Goal: Task Accomplishment & Management: Manage account settings

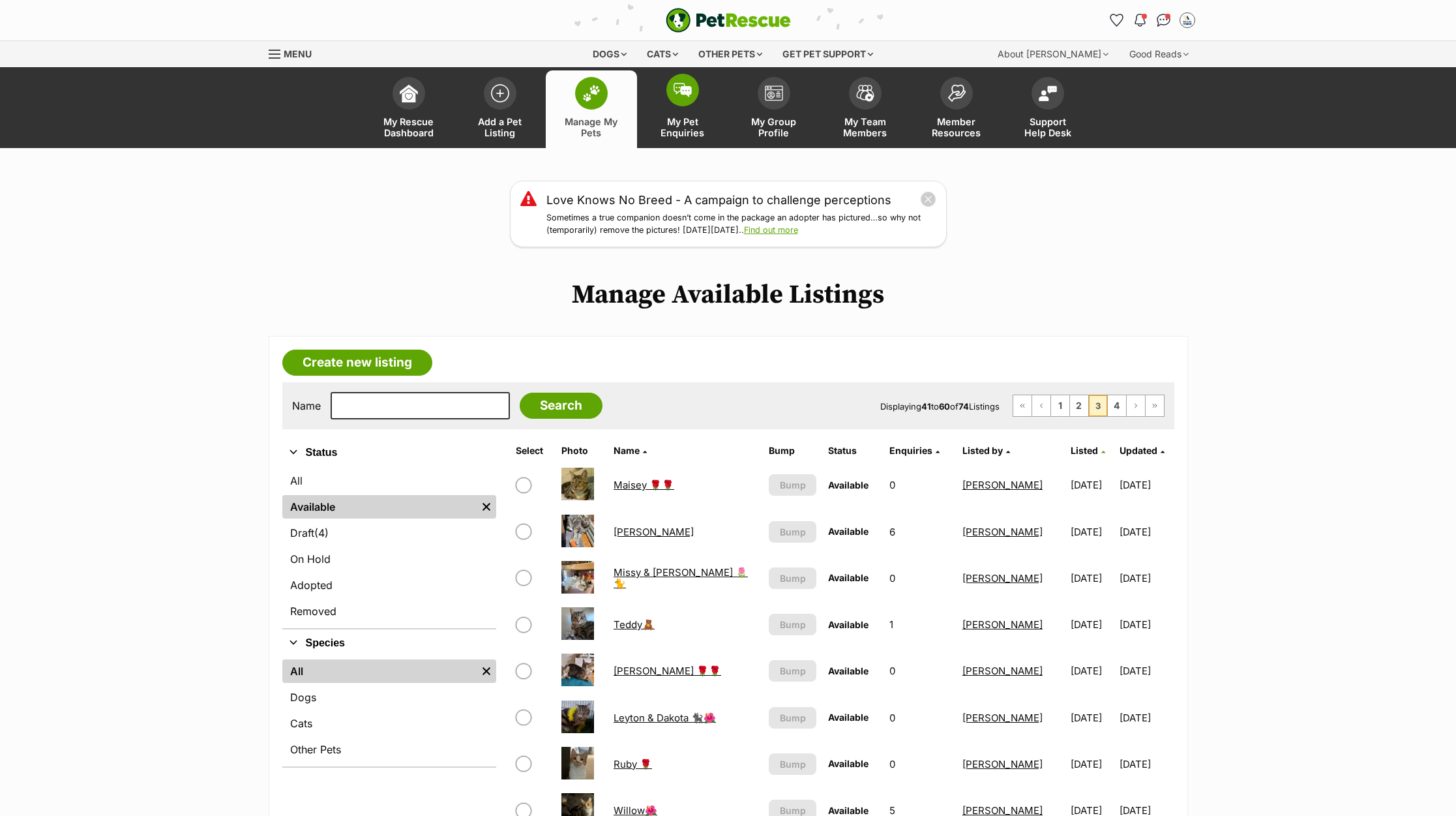
click at [674, 97] on img at bounding box center [682, 90] width 18 height 15
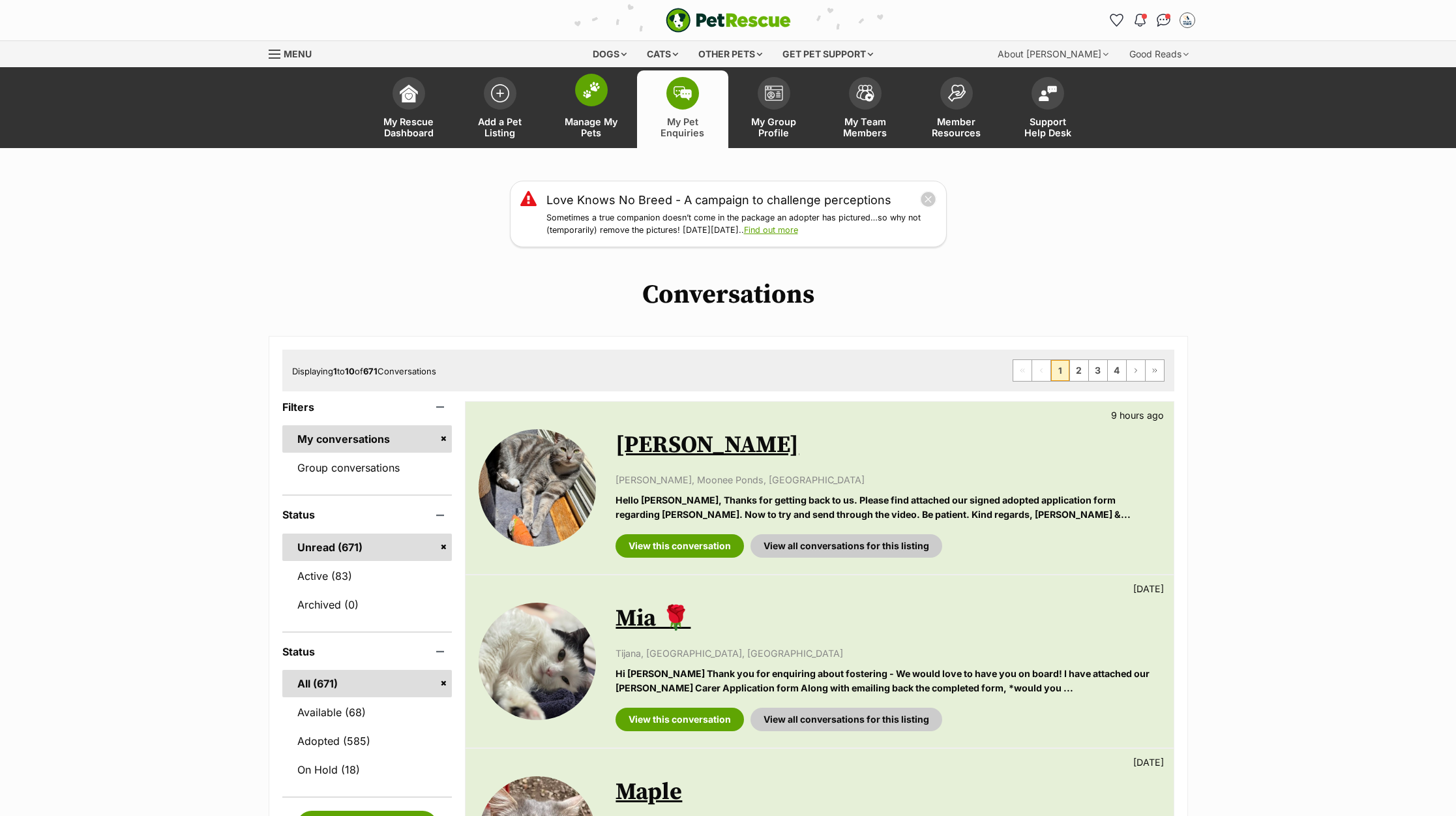
click at [585, 97] on img at bounding box center [592, 90] width 18 height 17
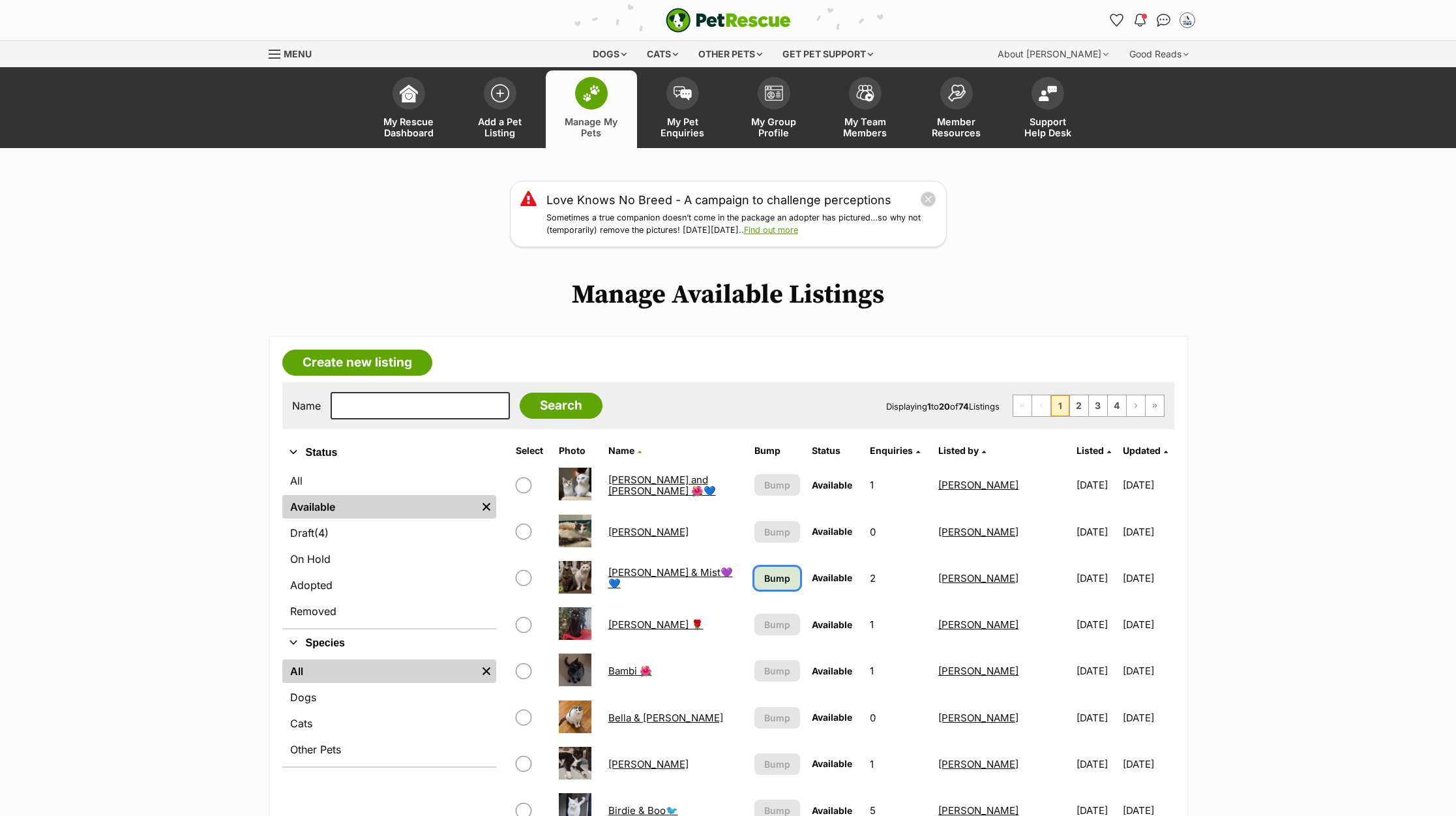
click at [764, 583] on span "Bump" at bounding box center [777, 578] width 26 height 14
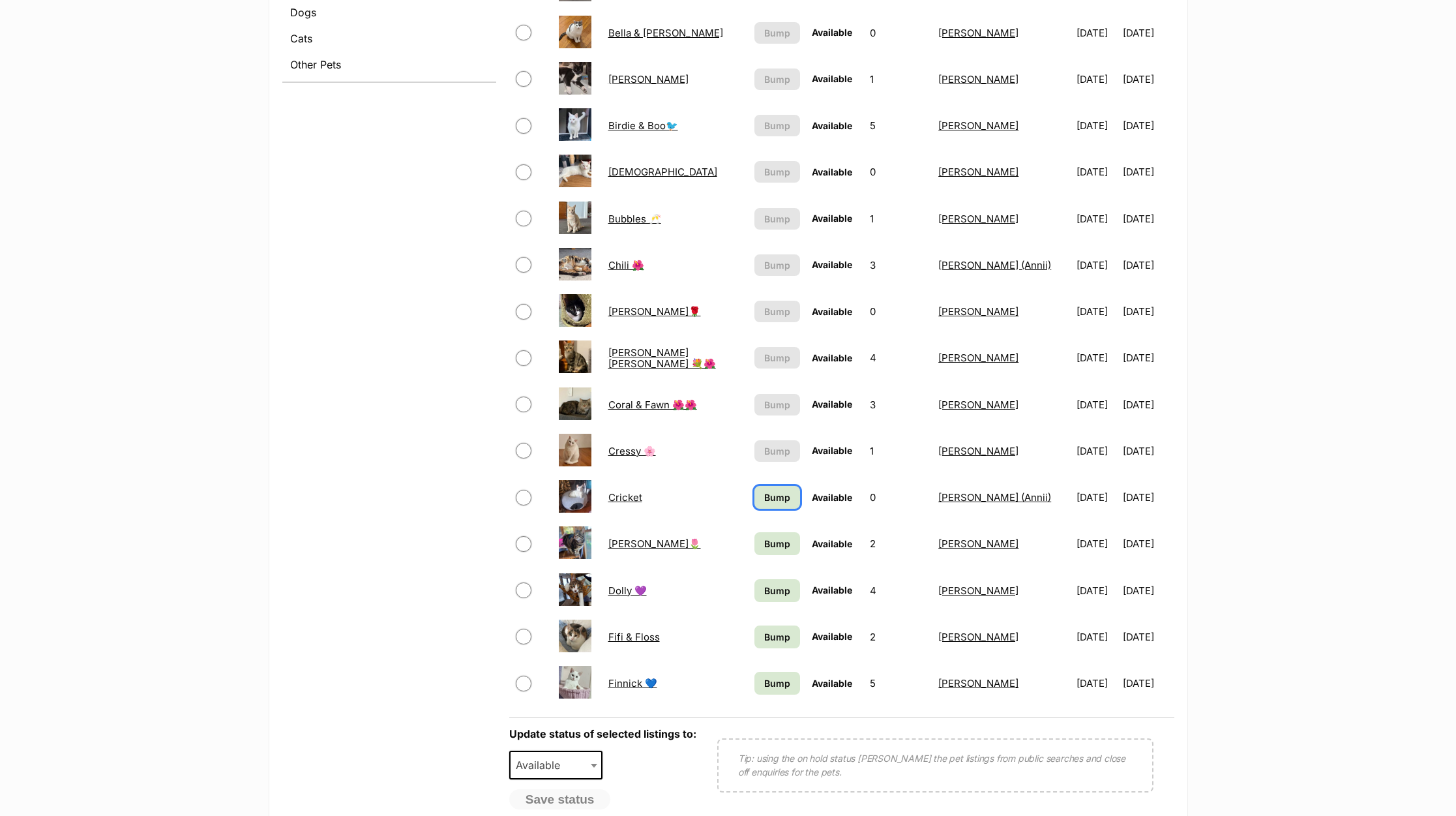
click at [754, 497] on link "Bump" at bounding box center [777, 497] width 46 height 23
click at [764, 542] on span "Bump" at bounding box center [777, 543] width 26 height 14
click at [764, 594] on span "Bump" at bounding box center [777, 590] width 26 height 14
click at [754, 629] on link "Bump" at bounding box center [777, 636] width 46 height 23
click at [764, 682] on span "Bump" at bounding box center [777, 683] width 26 height 14
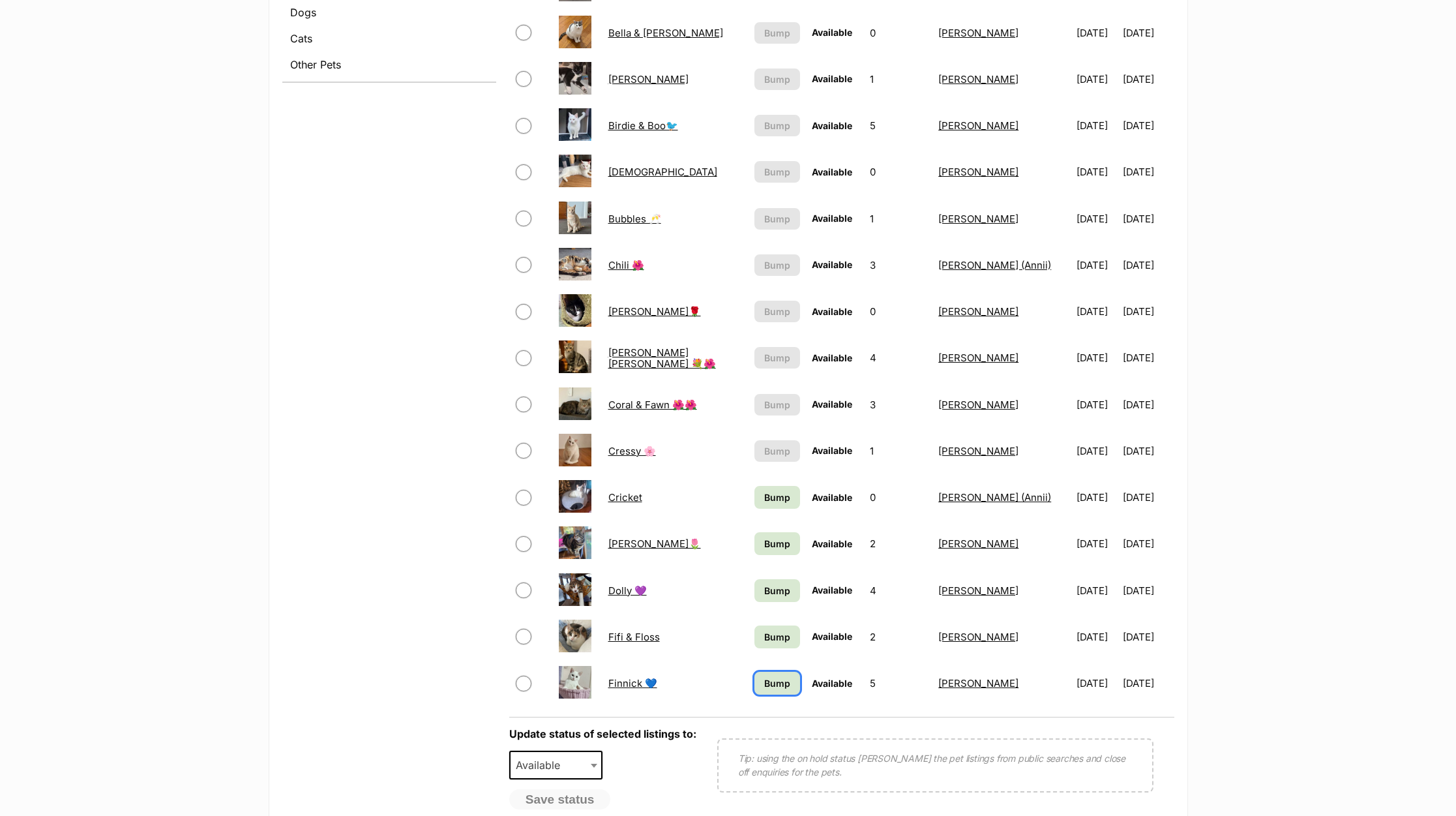
scroll to position [1076, 0]
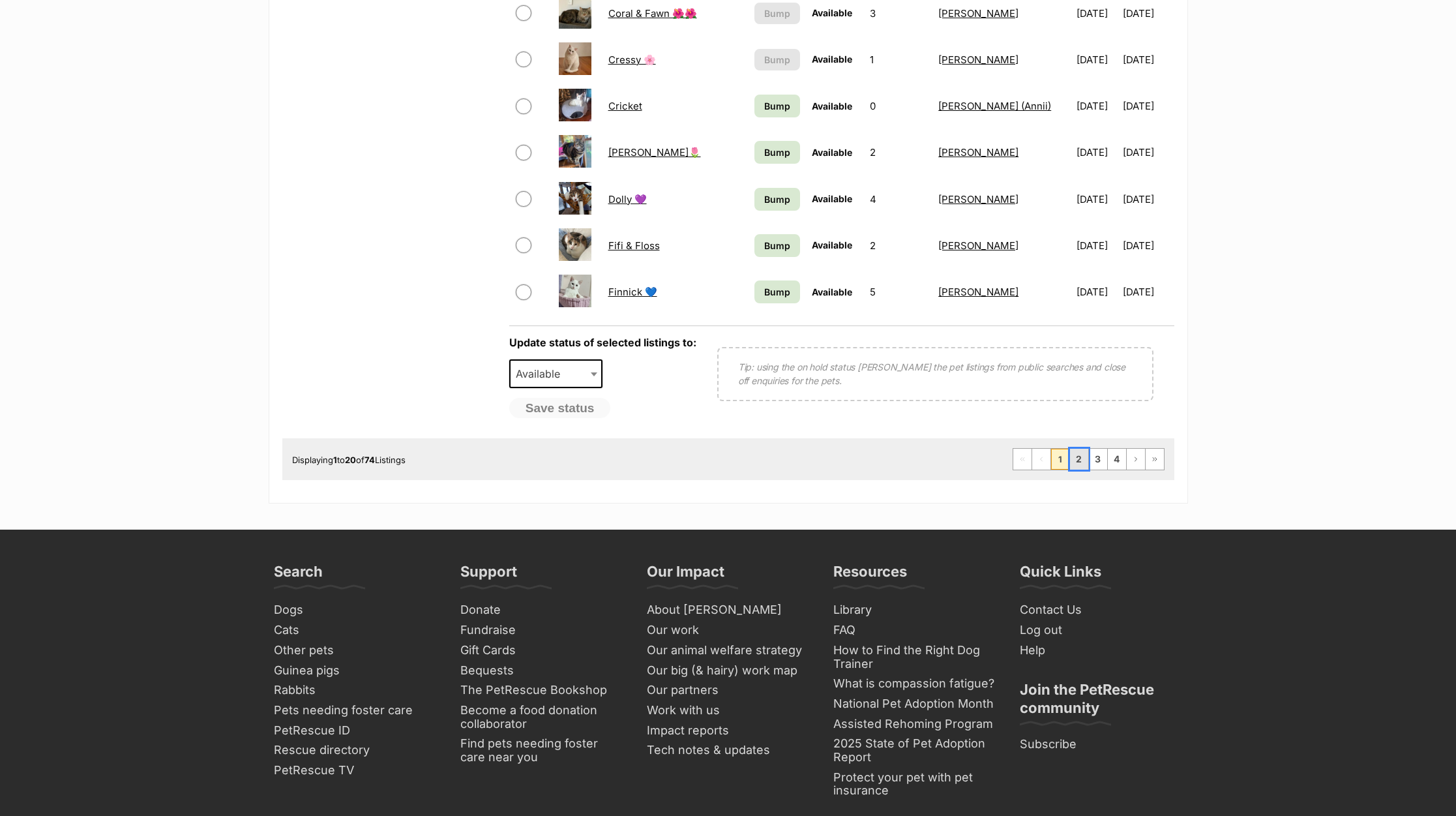
click at [1077, 459] on link "2" at bounding box center [1079, 459] width 18 height 21
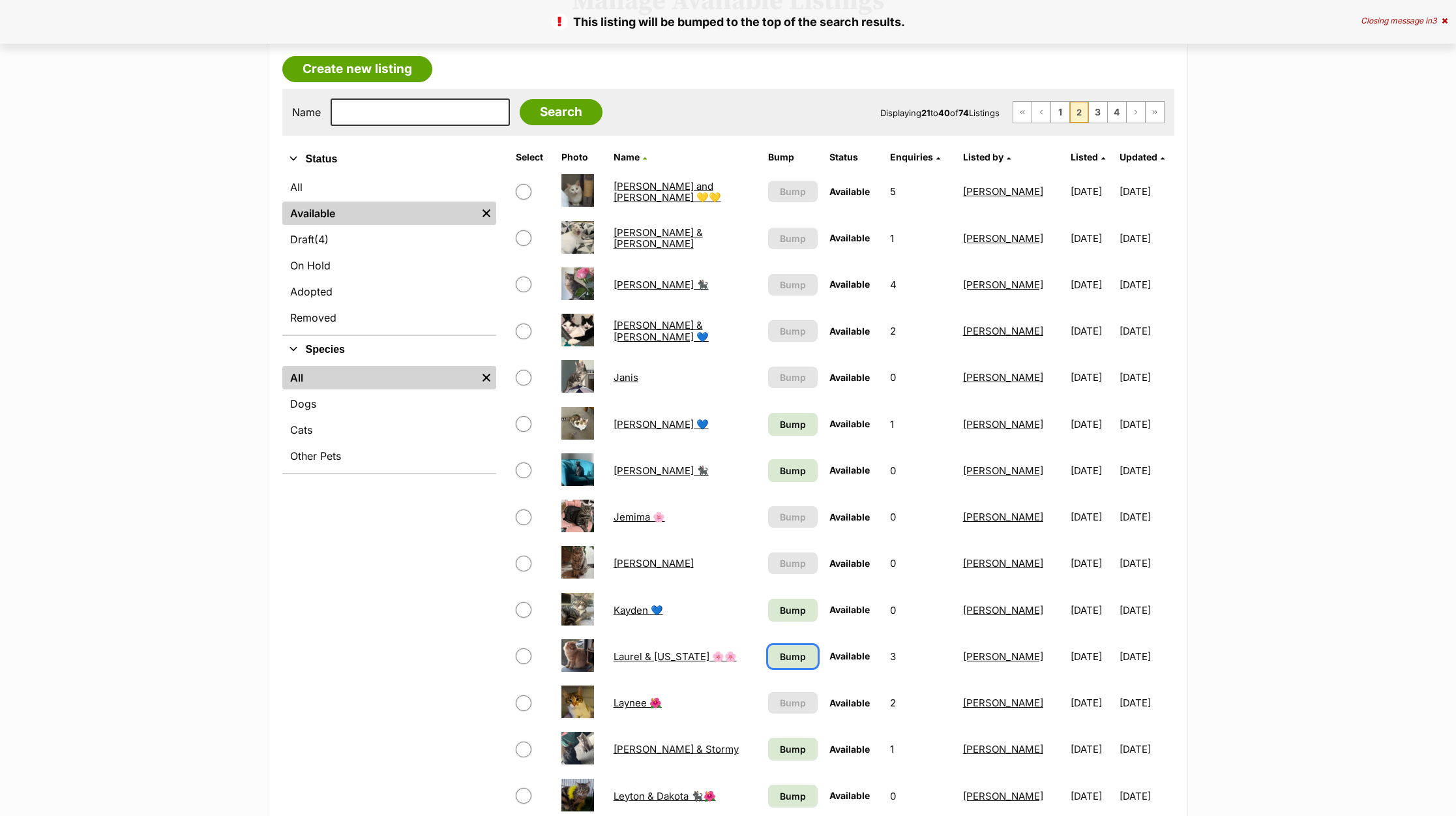
click at [780, 655] on span "Bump" at bounding box center [793, 656] width 26 height 14
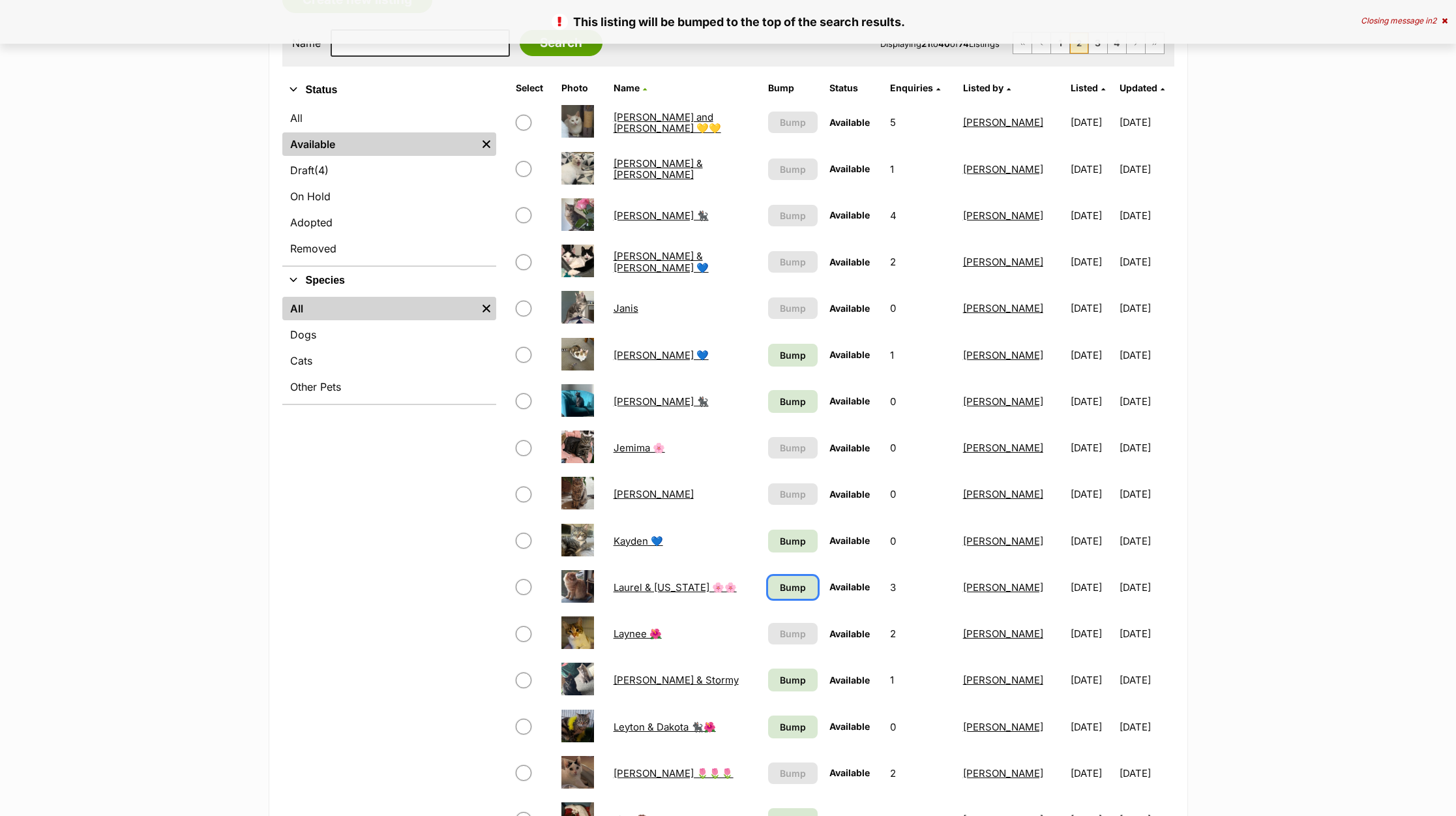
scroll to position [587, 0]
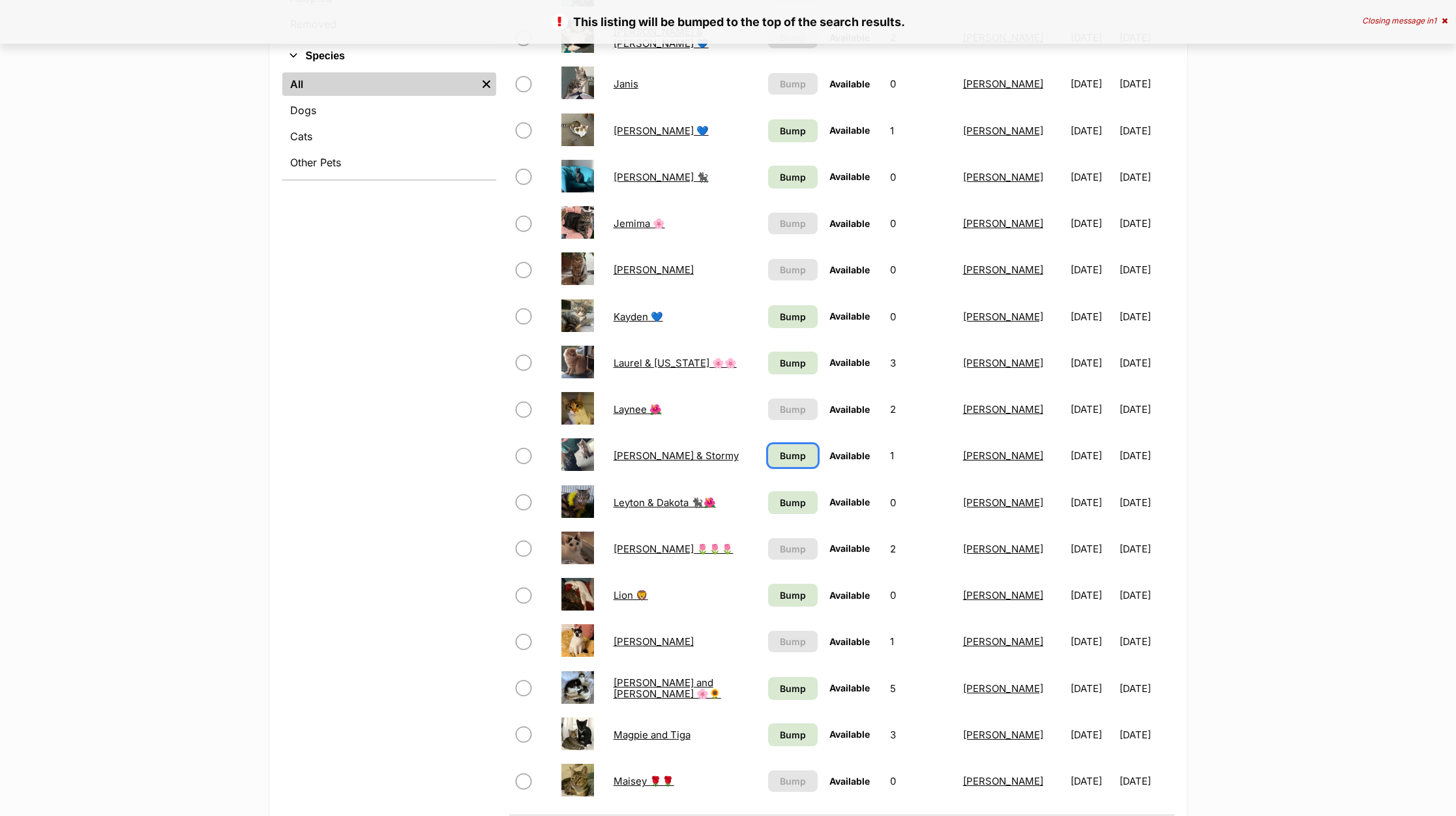
drag, startPoint x: 785, startPoint y: 452, endPoint x: 785, endPoint y: 462, distance: 10.0
click at [785, 452] on span "Bump" at bounding box center [793, 455] width 26 height 14
click at [786, 504] on span "Bump" at bounding box center [793, 502] width 26 height 14
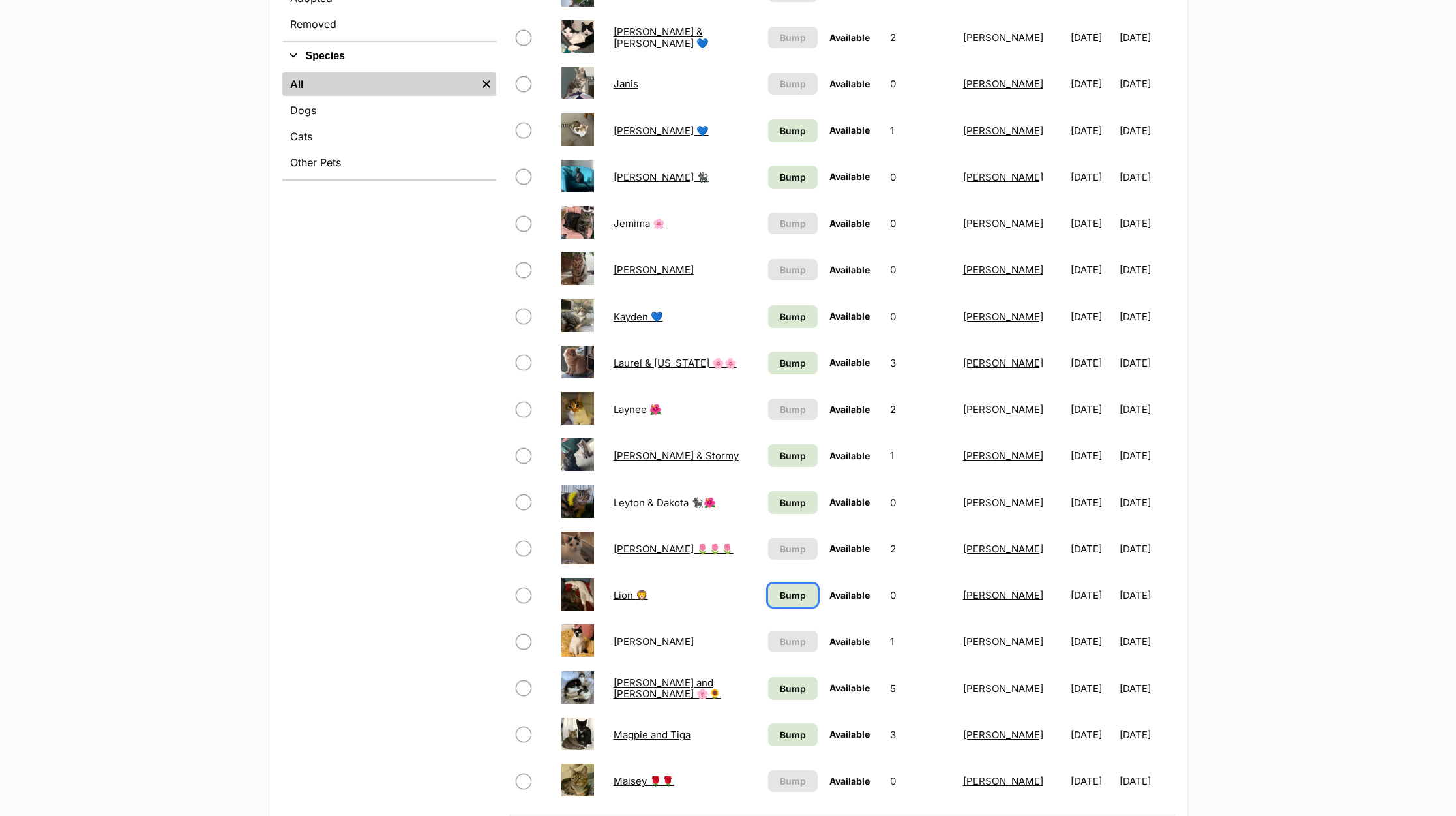
click at [780, 592] on span "Bump" at bounding box center [793, 595] width 26 height 14
click at [803, 693] on td "Bump" at bounding box center [793, 688] width 60 height 45
click at [782, 695] on link "Bump" at bounding box center [793, 688] width 50 height 23
click at [783, 735] on span "Bump" at bounding box center [793, 735] width 26 height 14
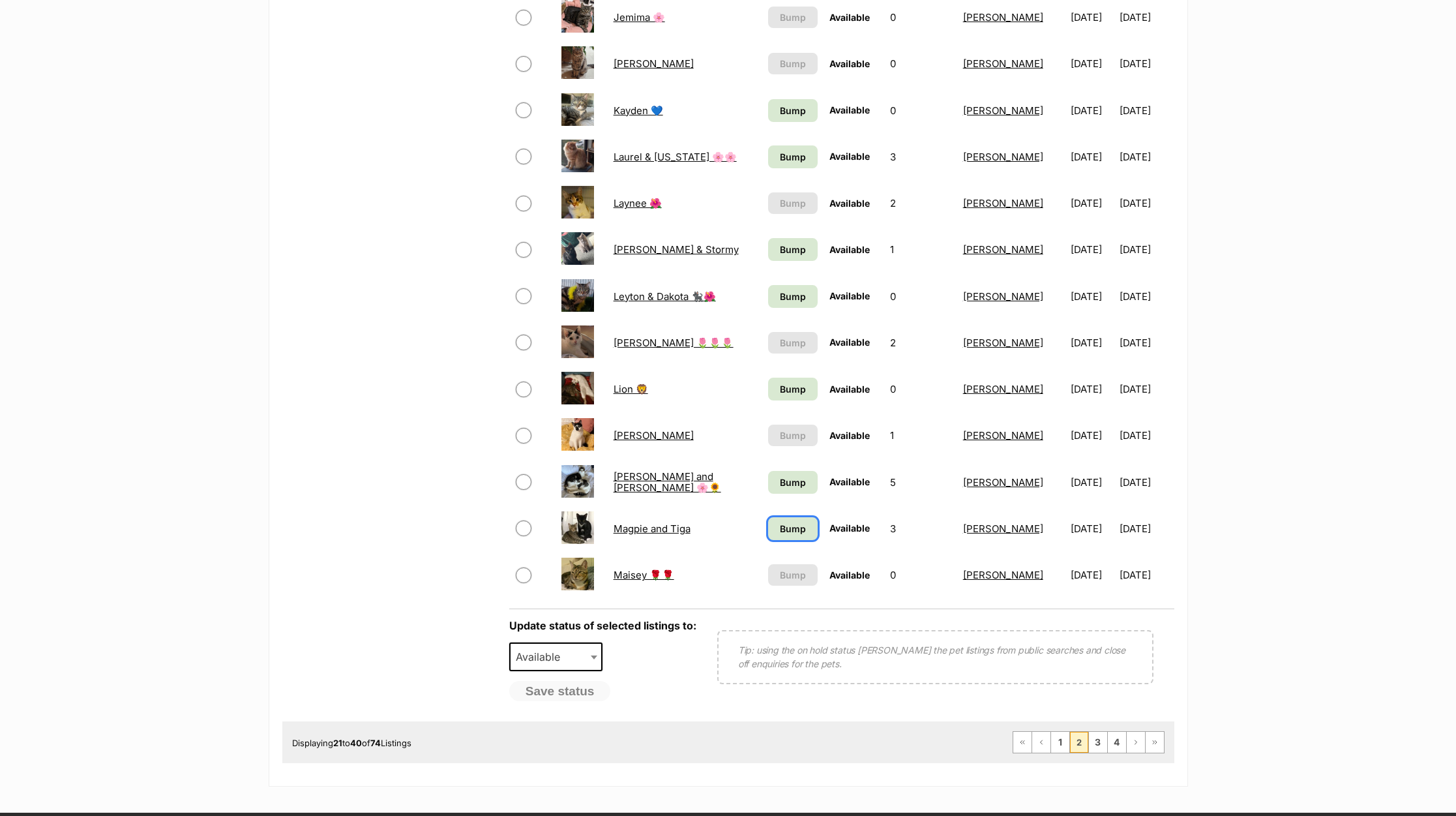
scroll to position [881, 0]
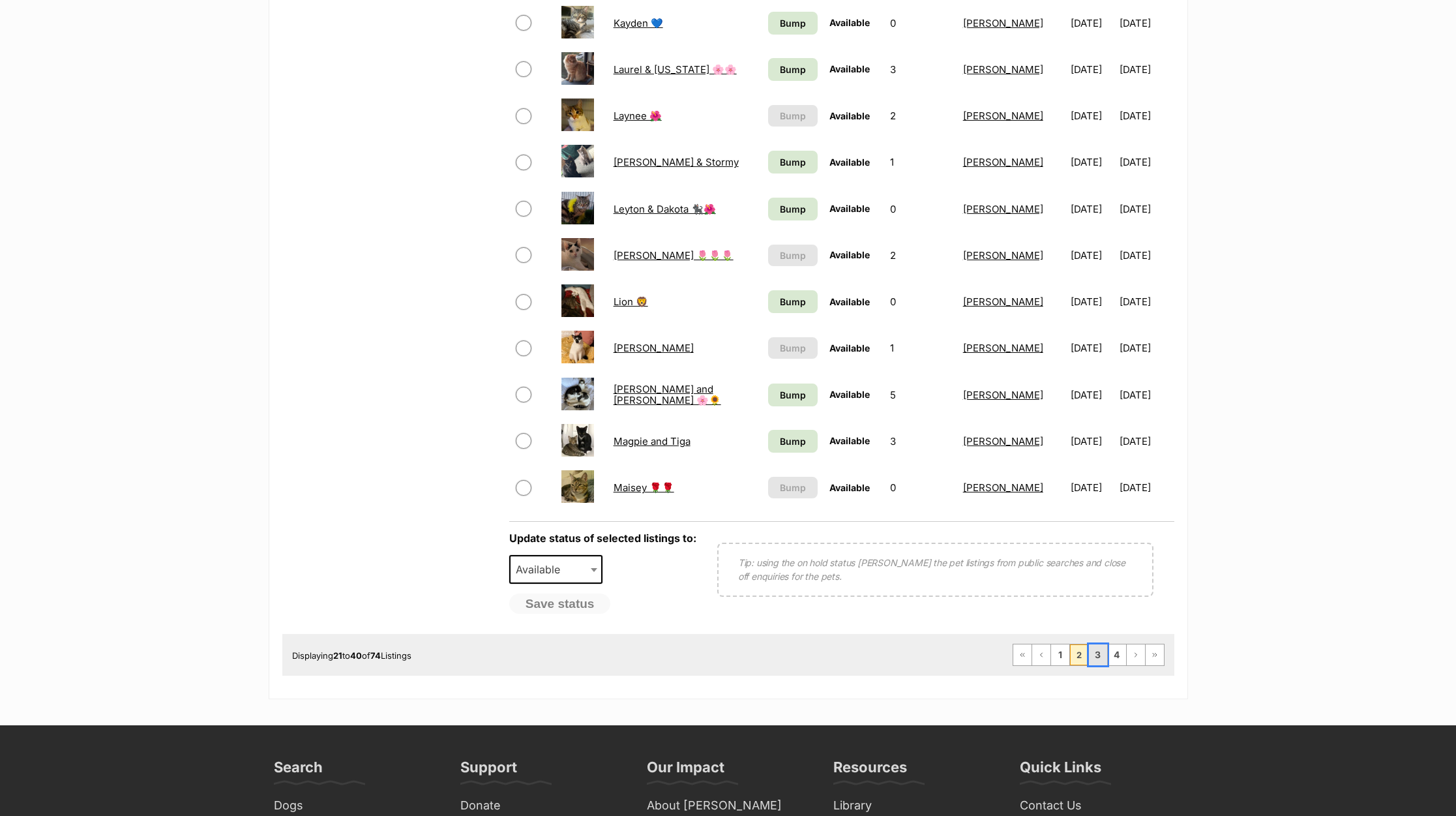
click at [1091, 660] on link "3" at bounding box center [1098, 655] width 18 height 21
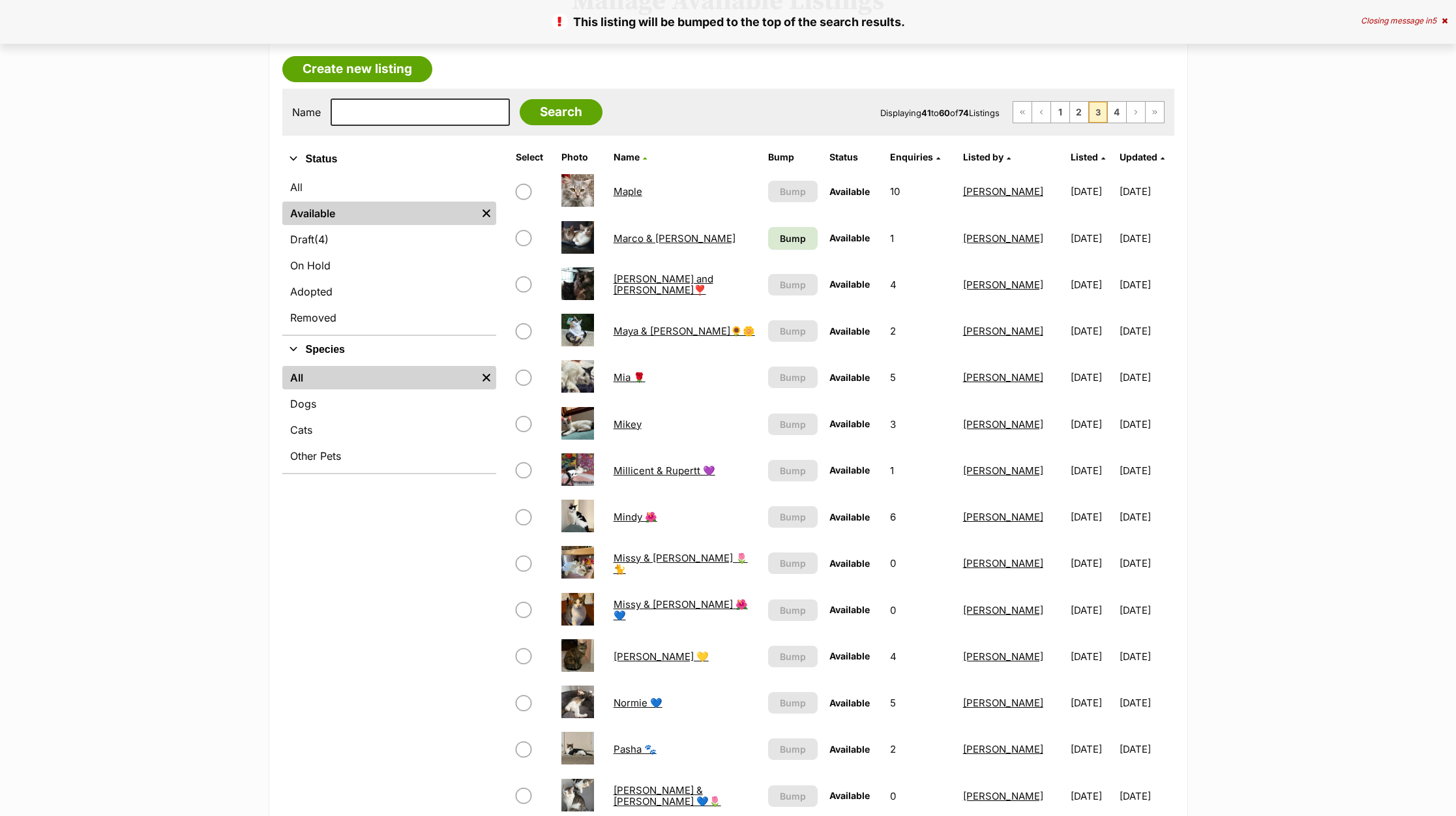
scroll to position [294, 0]
click at [780, 244] on span "Bump" at bounding box center [793, 238] width 26 height 14
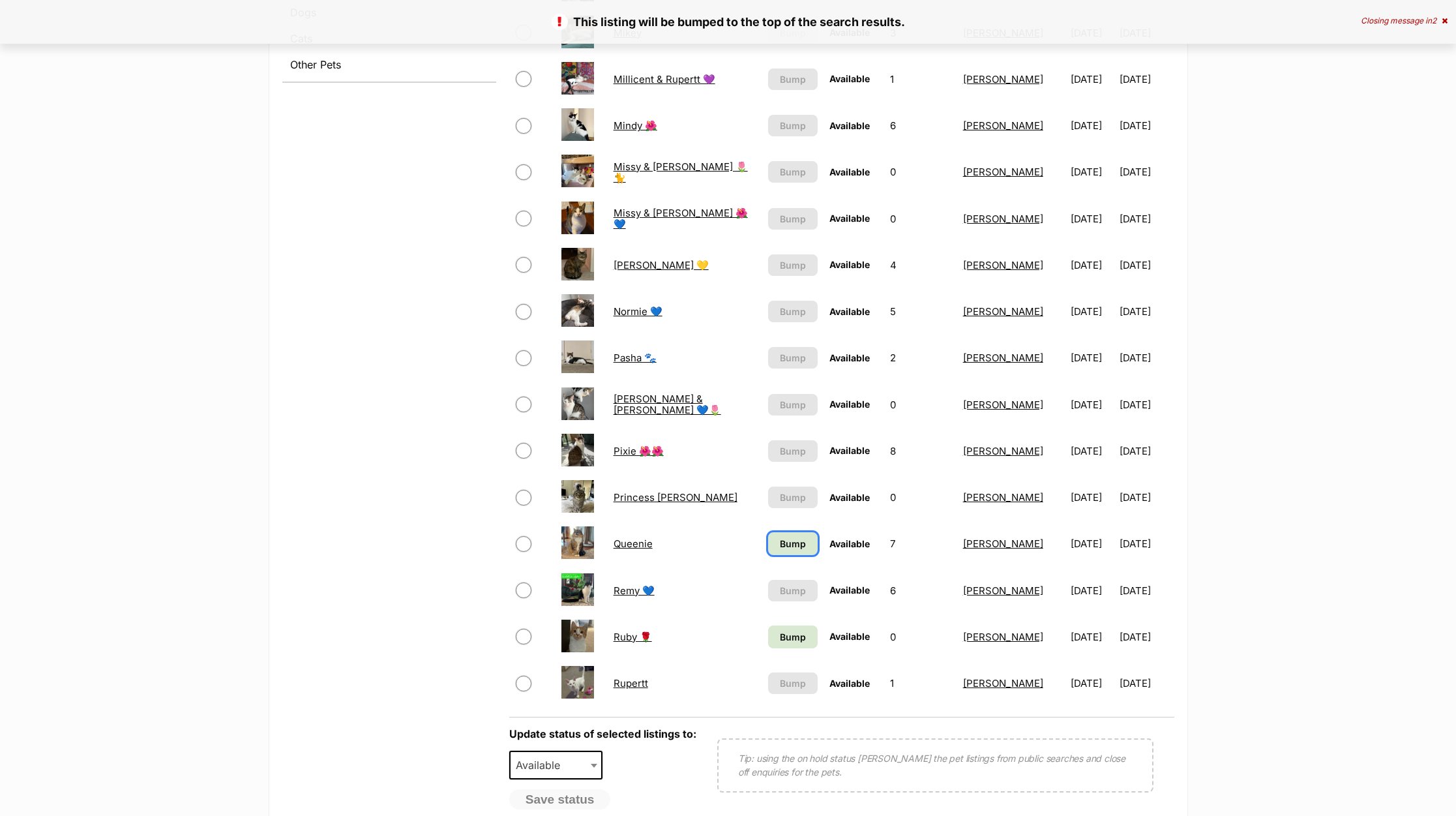
click at [780, 542] on span "Bump" at bounding box center [793, 543] width 26 height 14
click at [788, 630] on span "Bump" at bounding box center [793, 636] width 26 height 14
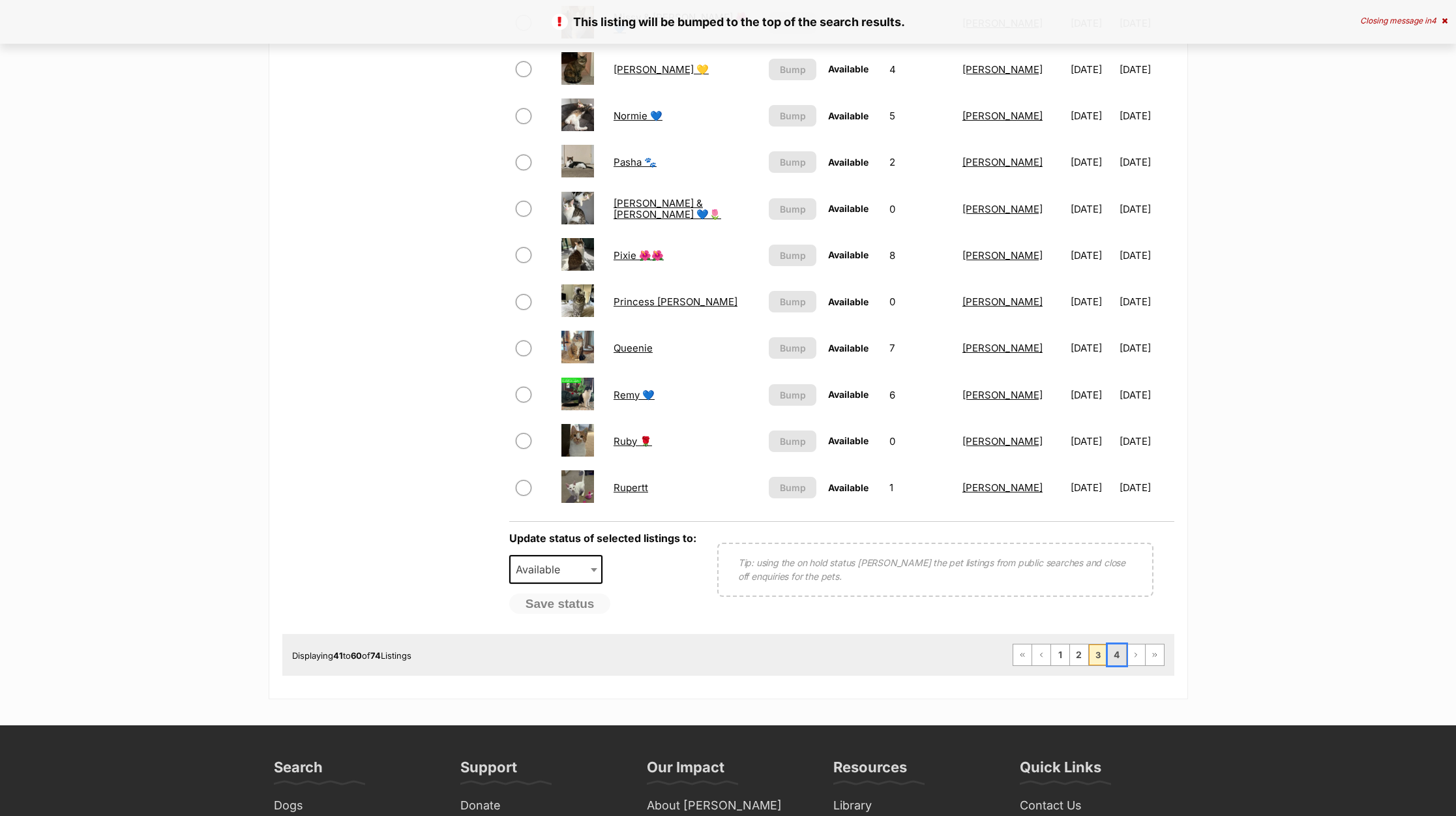
click at [1115, 655] on link "4" at bounding box center [1117, 655] width 18 height 21
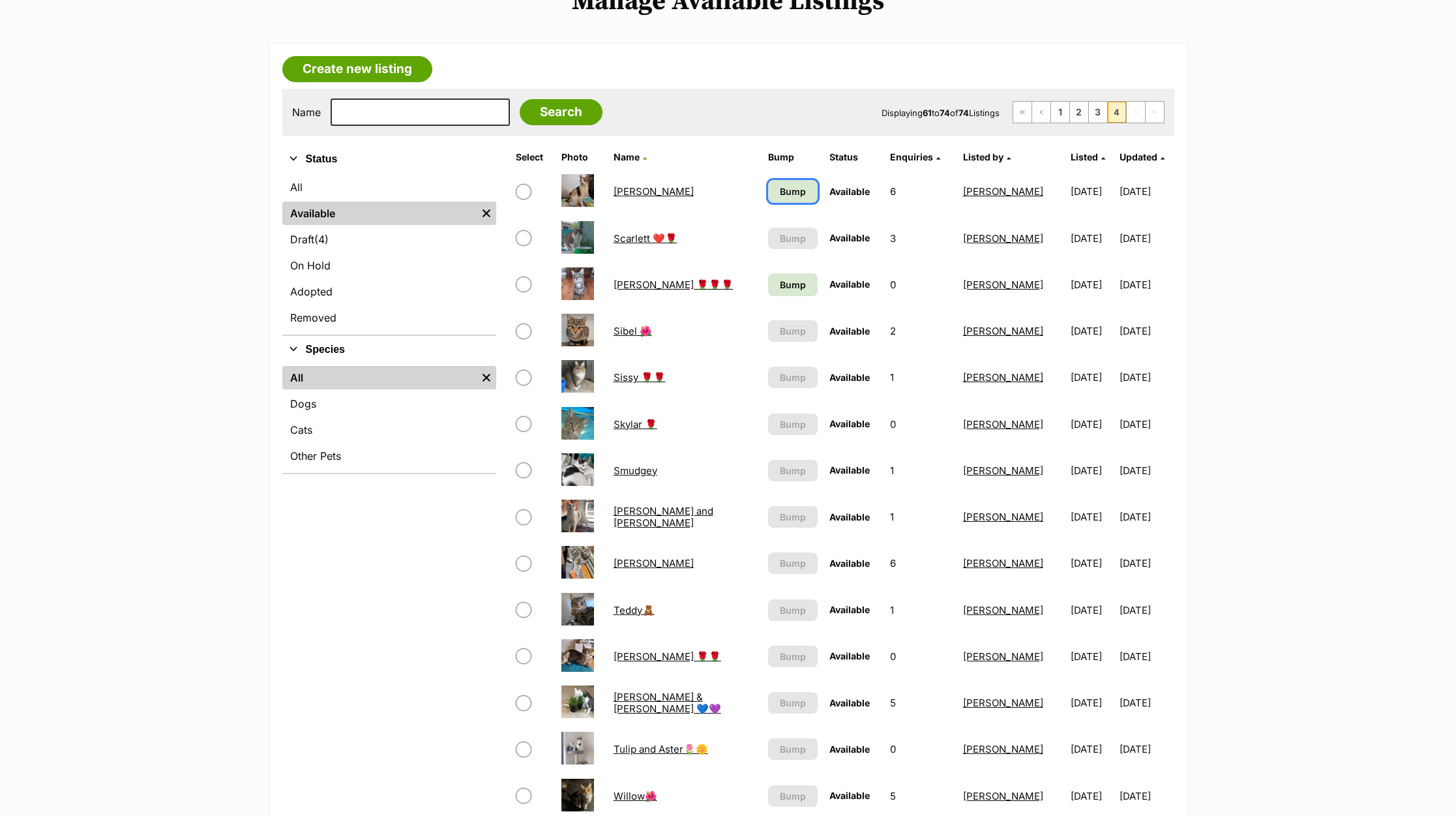
click at [780, 186] on span "Bump" at bounding box center [793, 191] width 26 height 14
click at [780, 278] on span "Bump" at bounding box center [793, 285] width 26 height 14
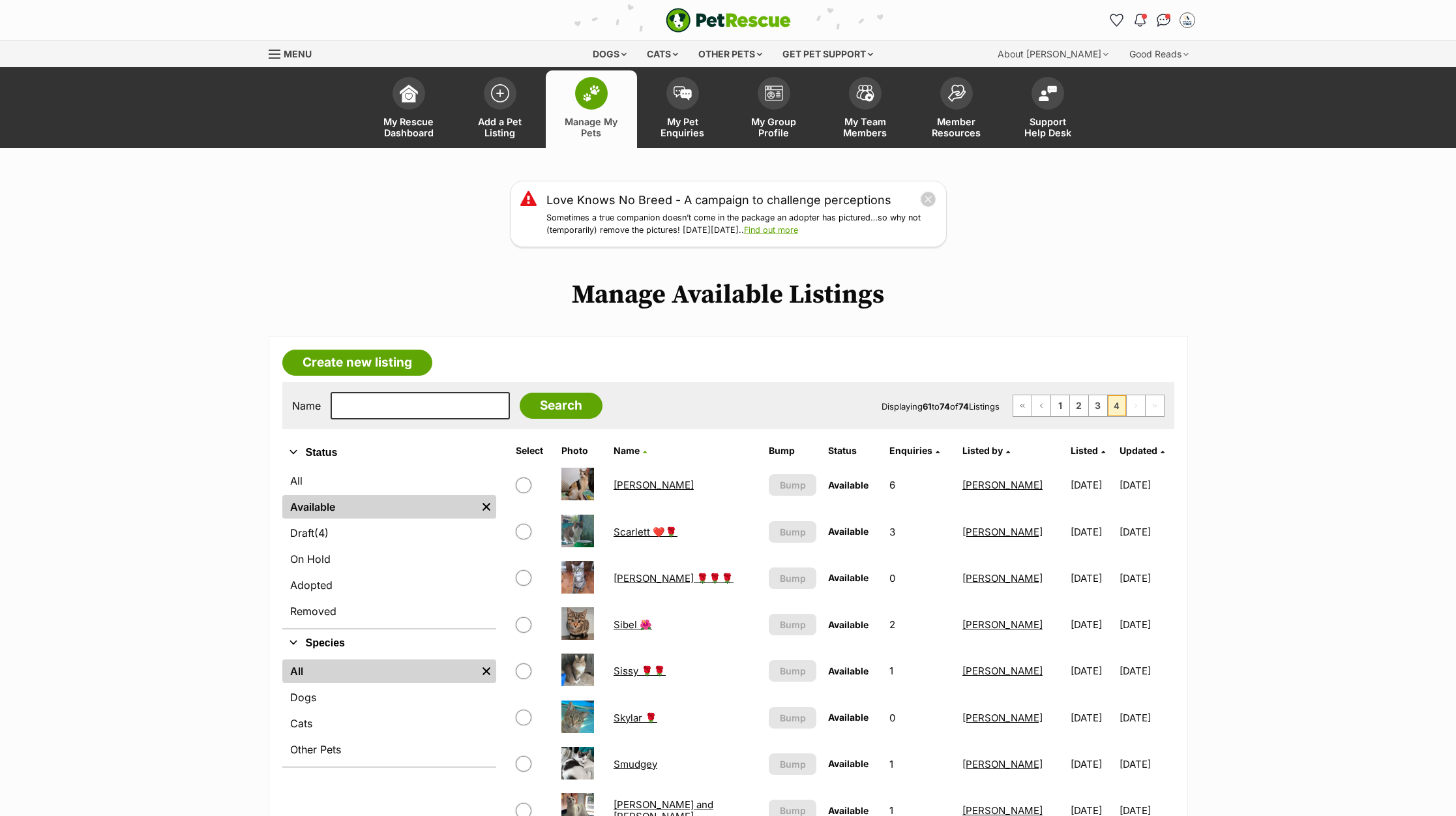
click at [572, 98] on link "Manage My Pets" at bounding box center [592, 109] width 91 height 78
click at [406, 99] on span at bounding box center [409, 90] width 32 height 32
